Goal: Task Accomplishment & Management: Manage account settings

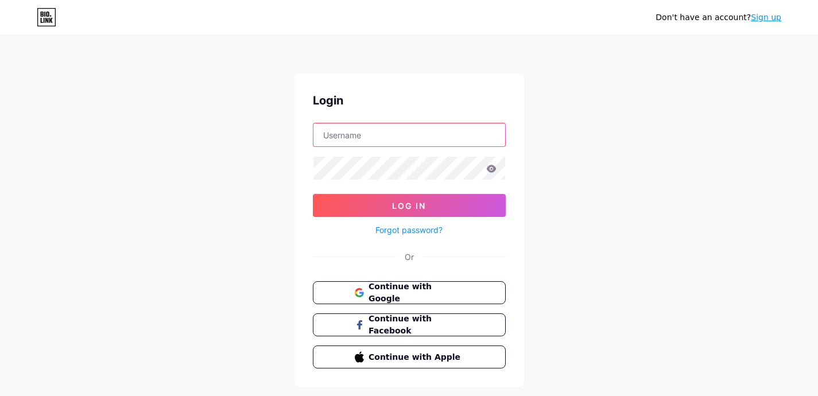
click at [420, 126] on input "text" at bounding box center [409, 134] width 192 height 23
type input "m"
type input "descontodanique"
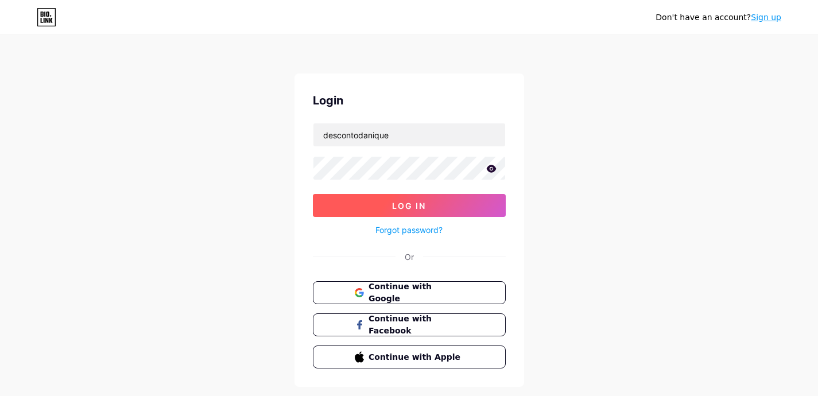
click at [430, 207] on button "Log In" at bounding box center [409, 205] width 193 height 23
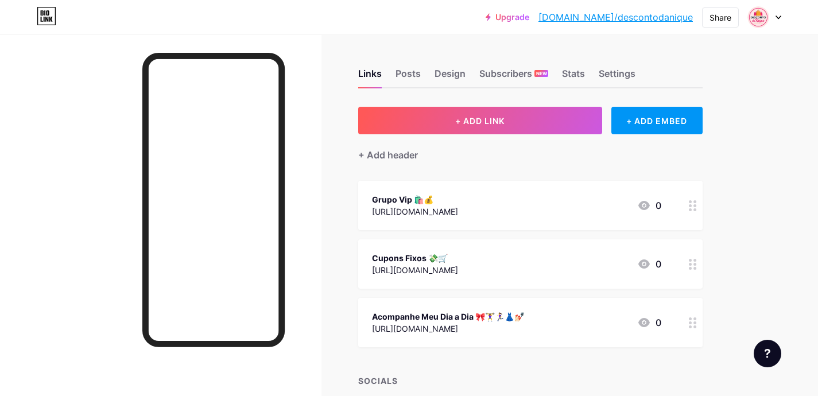
click at [782, 11] on div "Upgrade [DOMAIN_NAME]/descon... [DOMAIN_NAME]/descontodanique Share Switch acco…" at bounding box center [409, 17] width 818 height 21
click at [778, 13] on div at bounding box center [764, 17] width 33 height 21
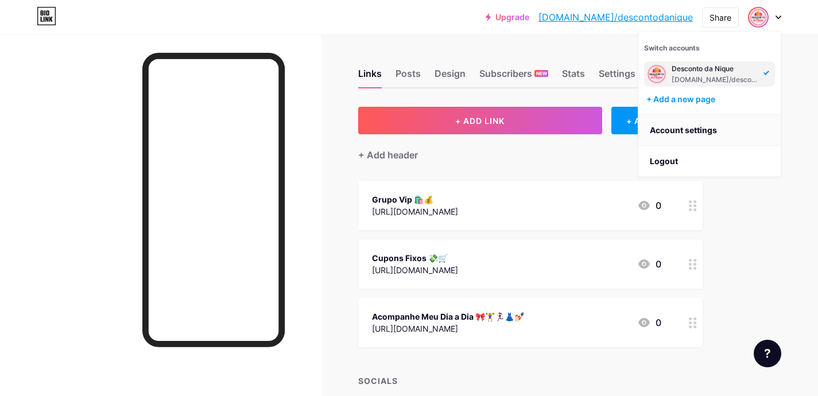
click at [694, 129] on link "Account settings" at bounding box center [709, 130] width 142 height 31
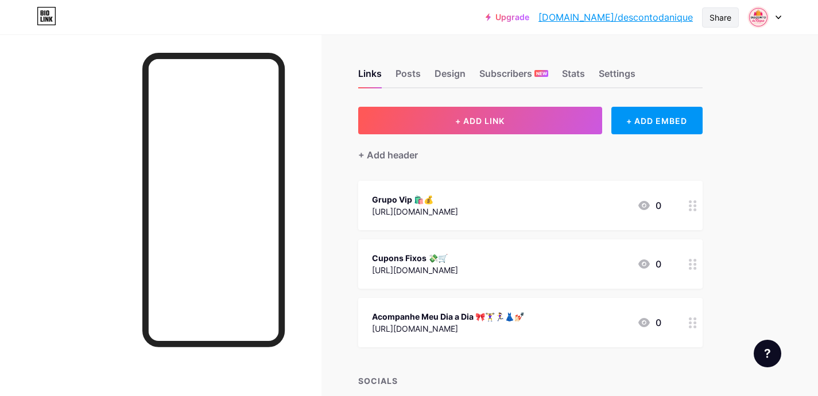
click at [710, 25] on div "Share" at bounding box center [720, 17] width 37 height 20
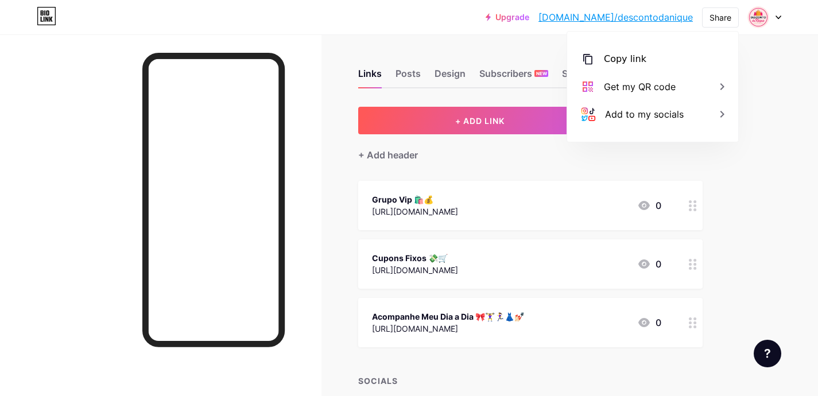
click at [772, 106] on div "Upgrade [DOMAIN_NAME]/descon... [DOMAIN_NAME]/descontodanique Share Copy link […" at bounding box center [409, 257] width 818 height 515
